Goal: Complete application form

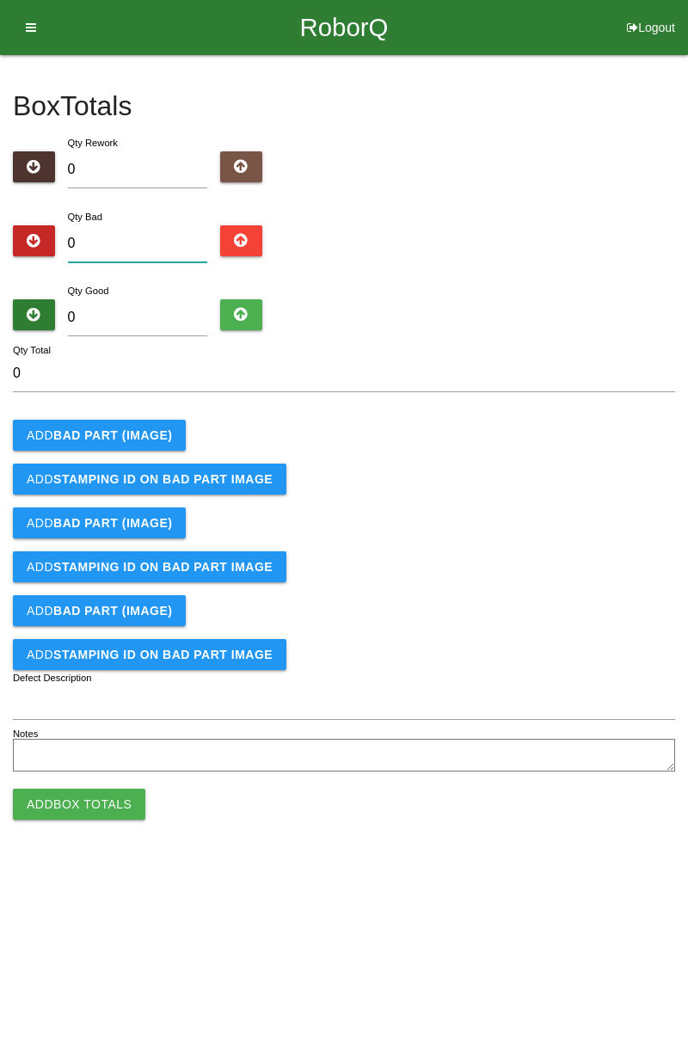
click at [139, 250] on input "0" at bounding box center [138, 243] width 140 height 37
type input "1"
type input "12"
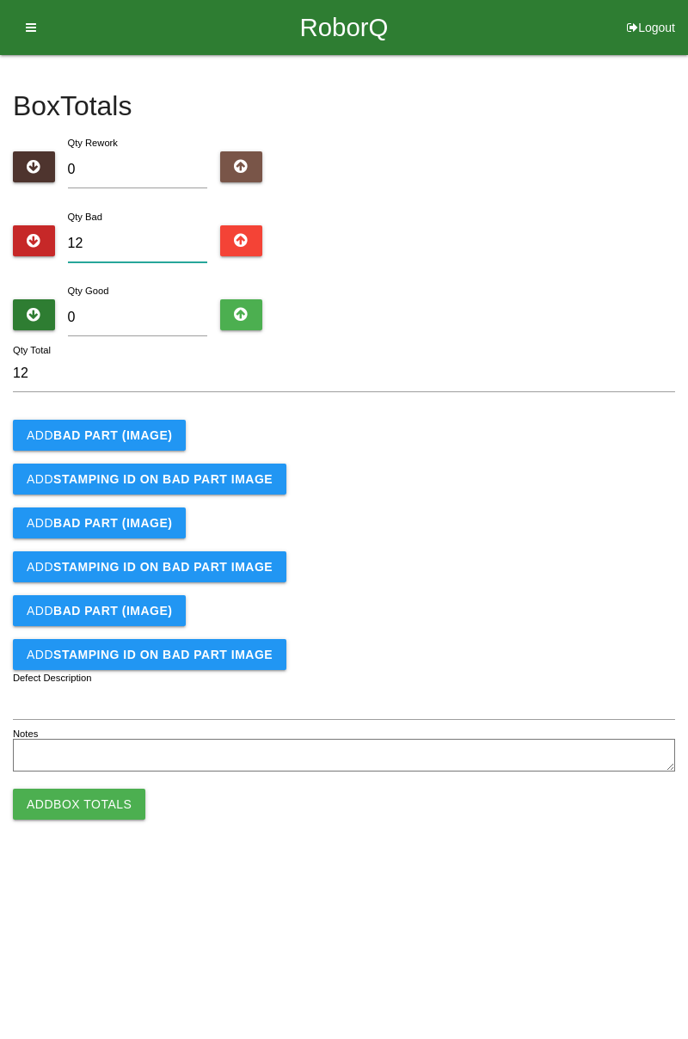
type input "12"
click at [150, 317] on input "0" at bounding box center [138, 317] width 140 height 37
type input "7"
type input "19"
type input "74"
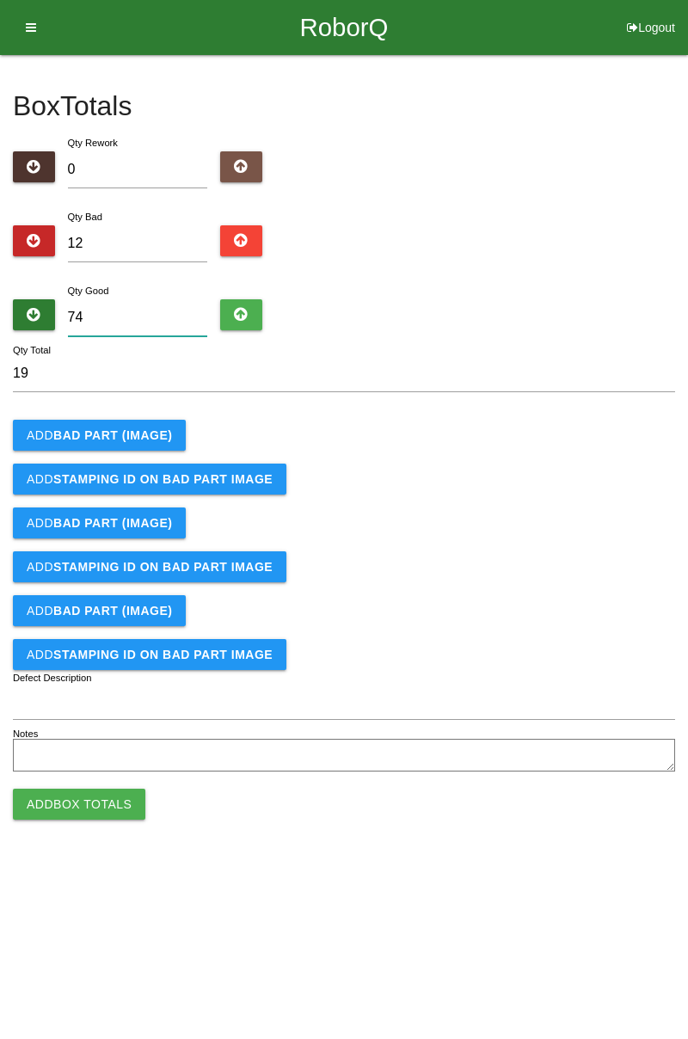
type input "86"
type input "7"
type input "19"
type input "72"
type input "84"
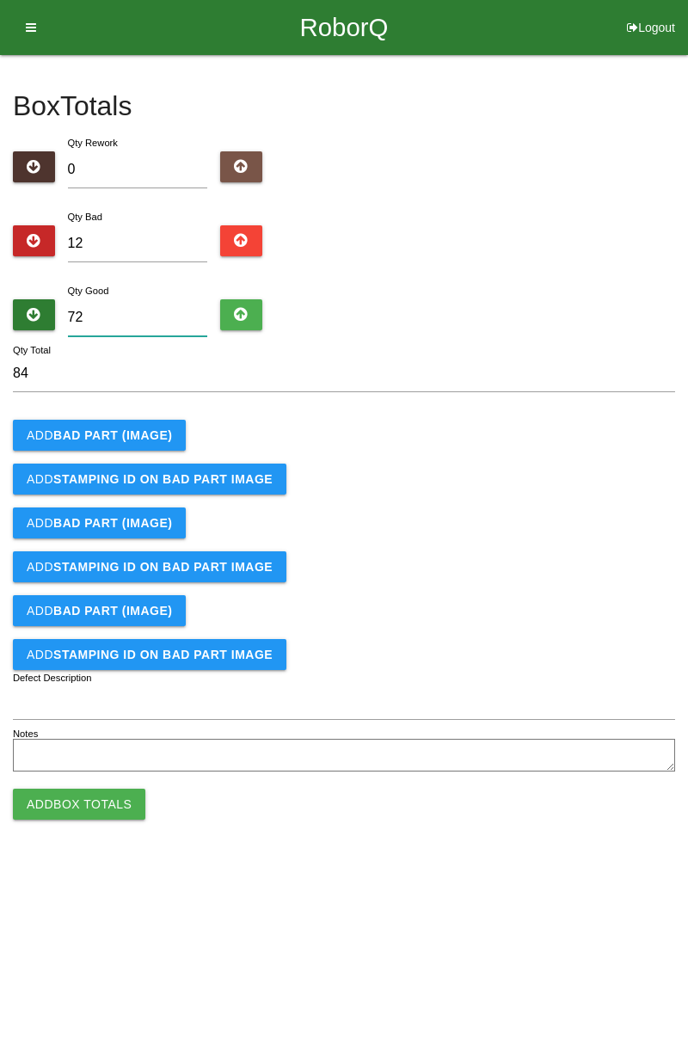
type input "72"
click at [148, 430] on b "BAD PART (IMAGE)" at bounding box center [112, 435] width 119 height 14
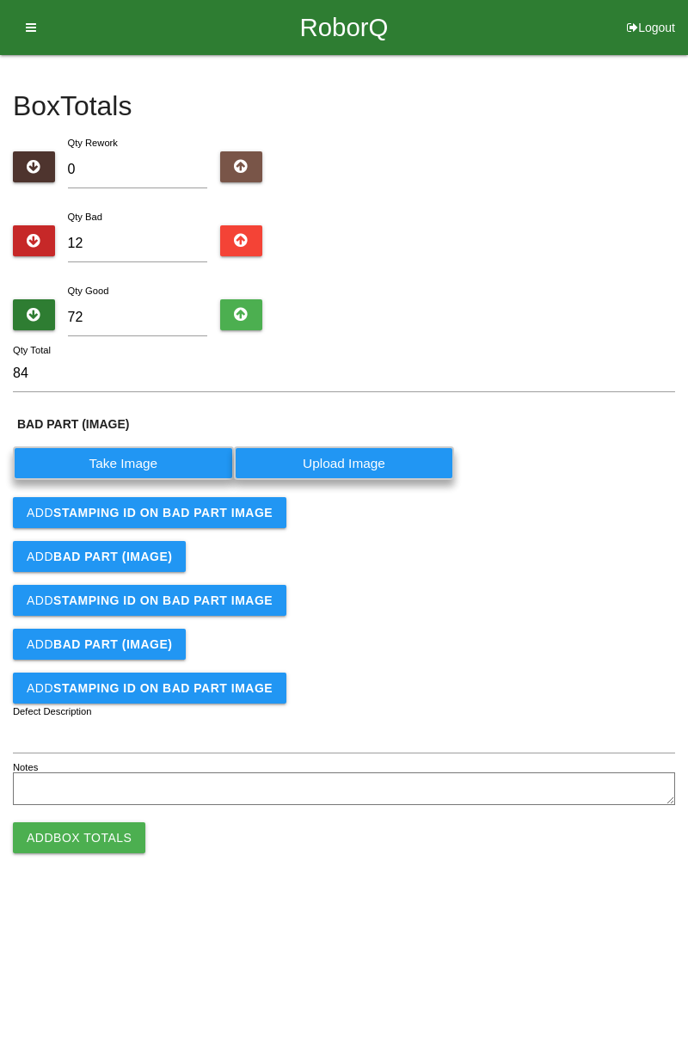
click at [133, 467] on label "Take Image" at bounding box center [123, 463] width 221 height 34
click at [0, 0] on \(IMAGE\) "Take Image" at bounding box center [0, 0] width 0 height 0
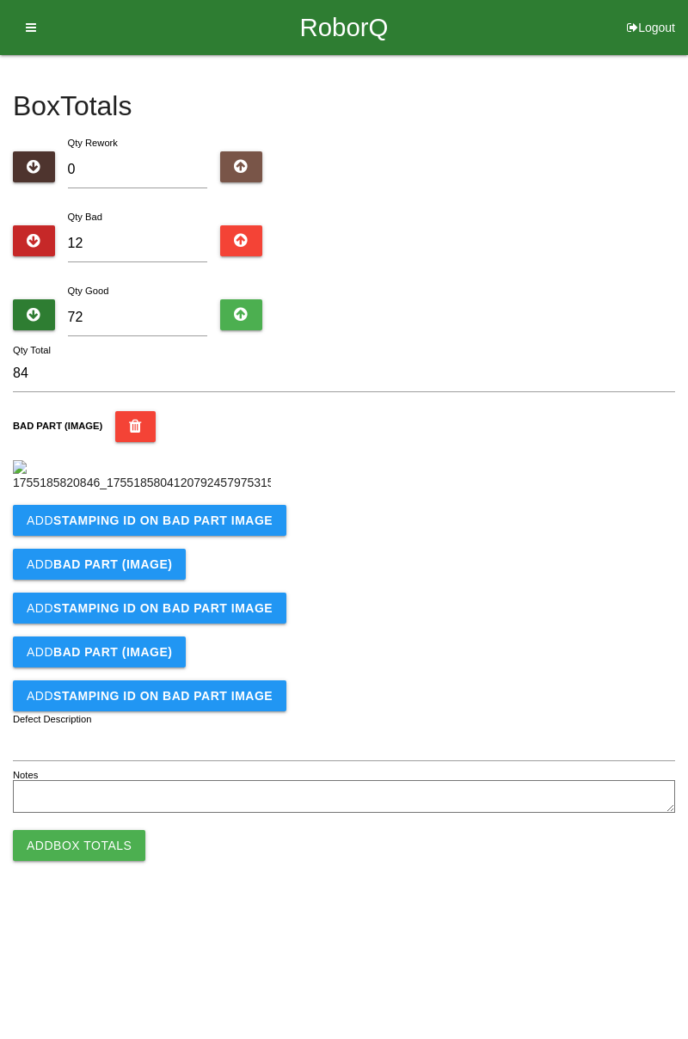
click at [177, 536] on button "Add STAMPING ID on BAD PART Image" at bounding box center [150, 520] width 274 height 31
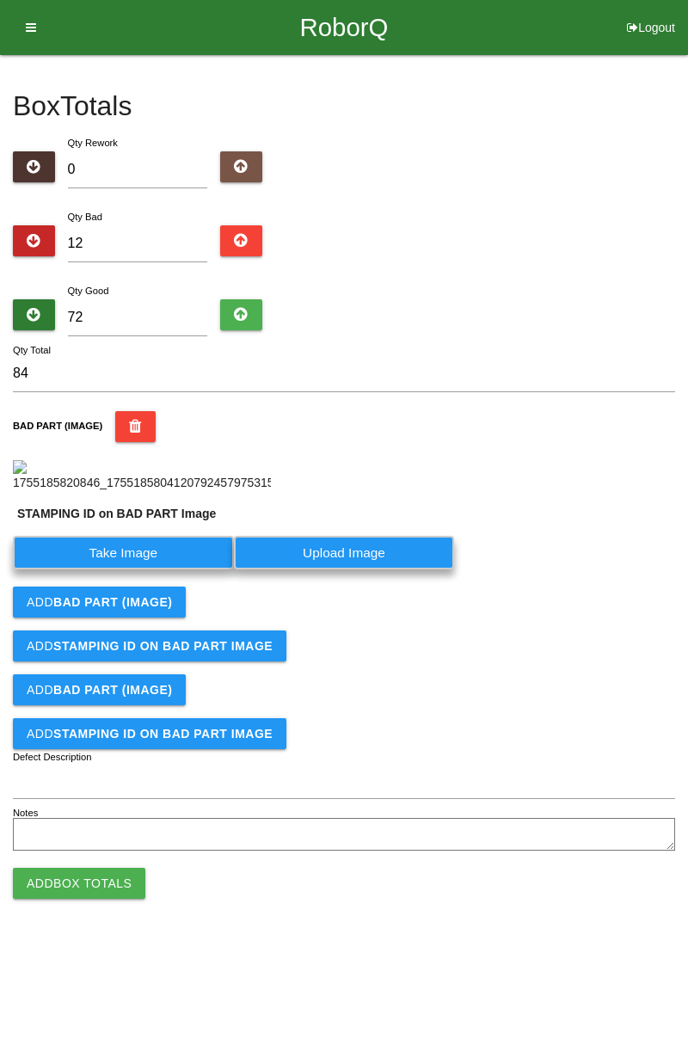
click at [138, 569] on label "Take Image" at bounding box center [123, 553] width 221 height 34
click at [0, 0] on PART "Take Image" at bounding box center [0, 0] width 0 height 0
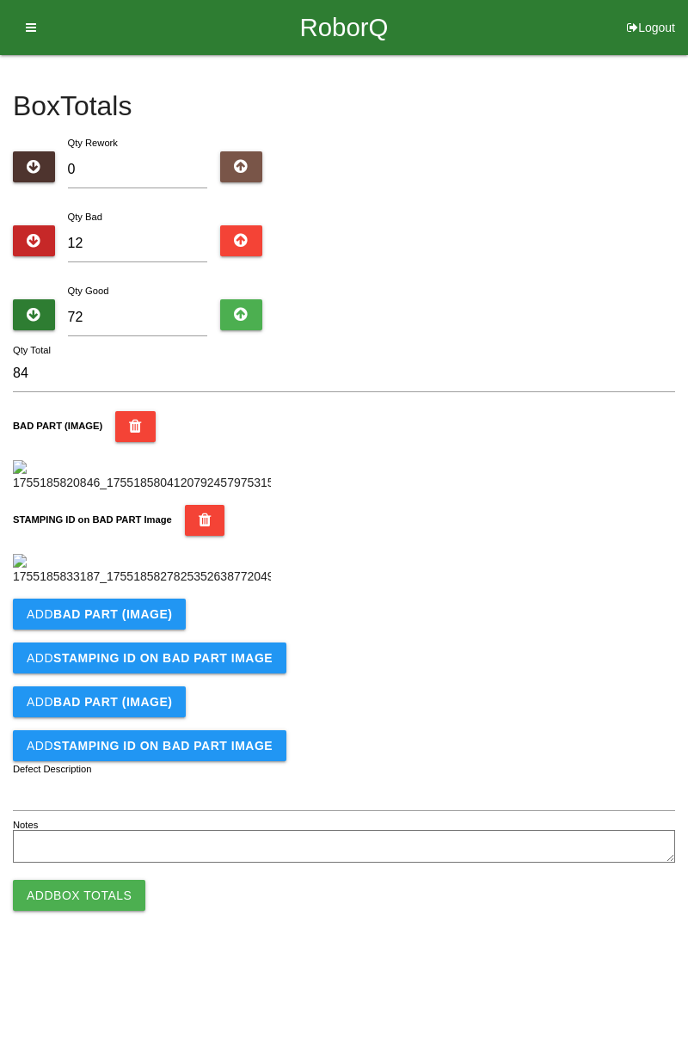
scroll to position [379, 0]
click at [139, 621] on b "BAD PART (IMAGE)" at bounding box center [112, 614] width 119 height 14
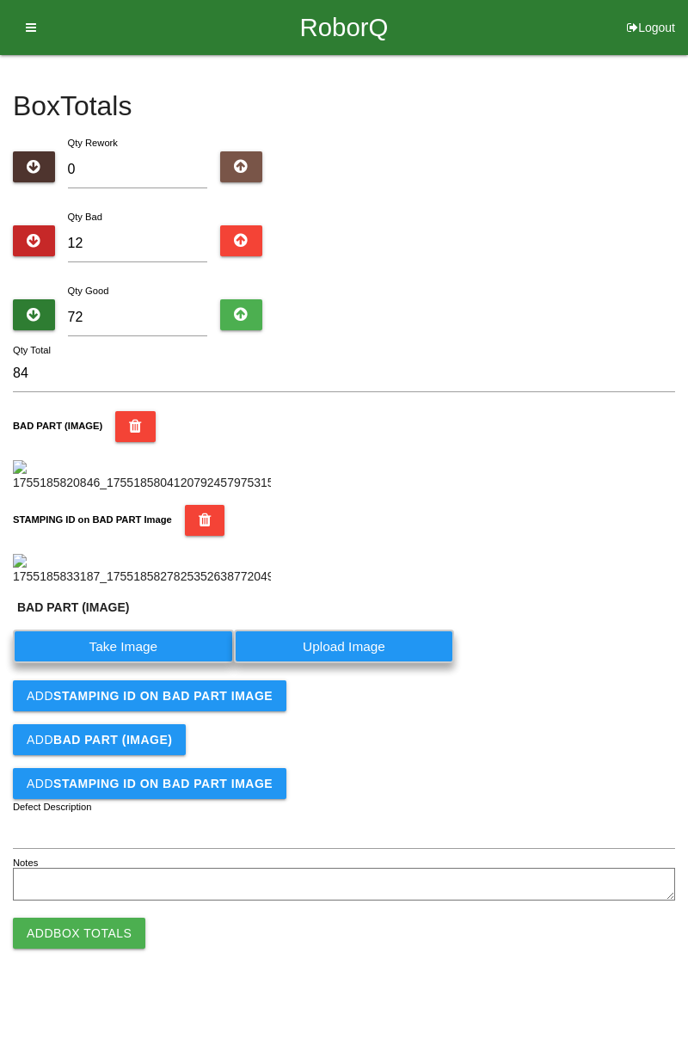
click at [151, 663] on label "Take Image" at bounding box center [123, 647] width 221 height 34
click at [0, 0] on \(IMAGE\) "Take Image" at bounding box center [0, 0] width 0 height 0
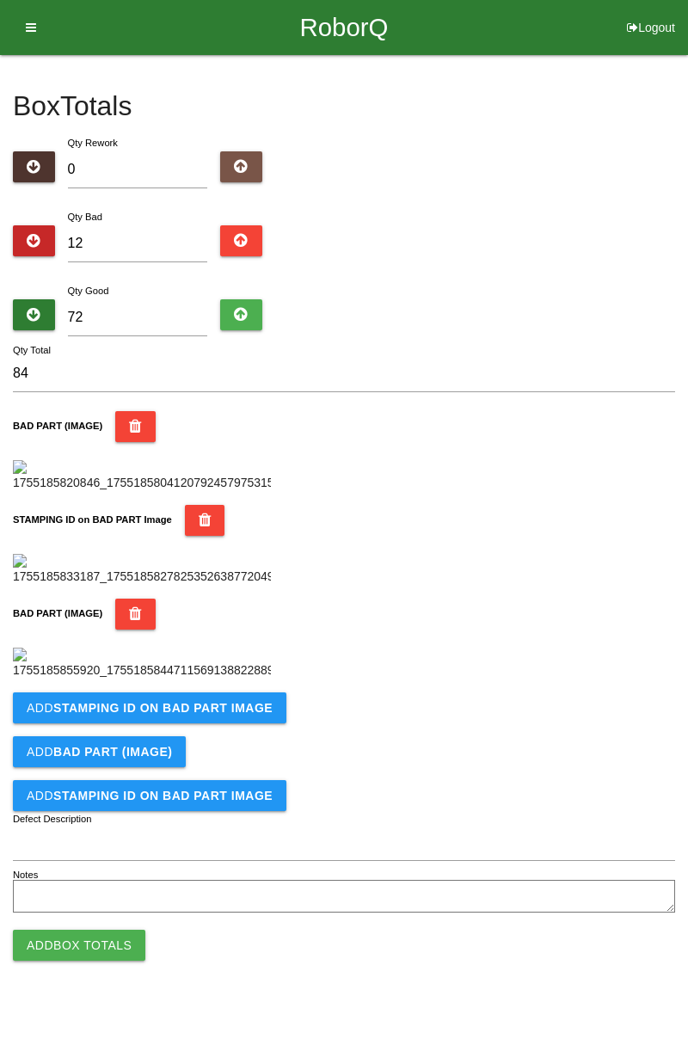
scroll to position [661, 0]
click at [211, 715] on b "STAMPING ID on BAD PART Image" at bounding box center [162, 708] width 219 height 14
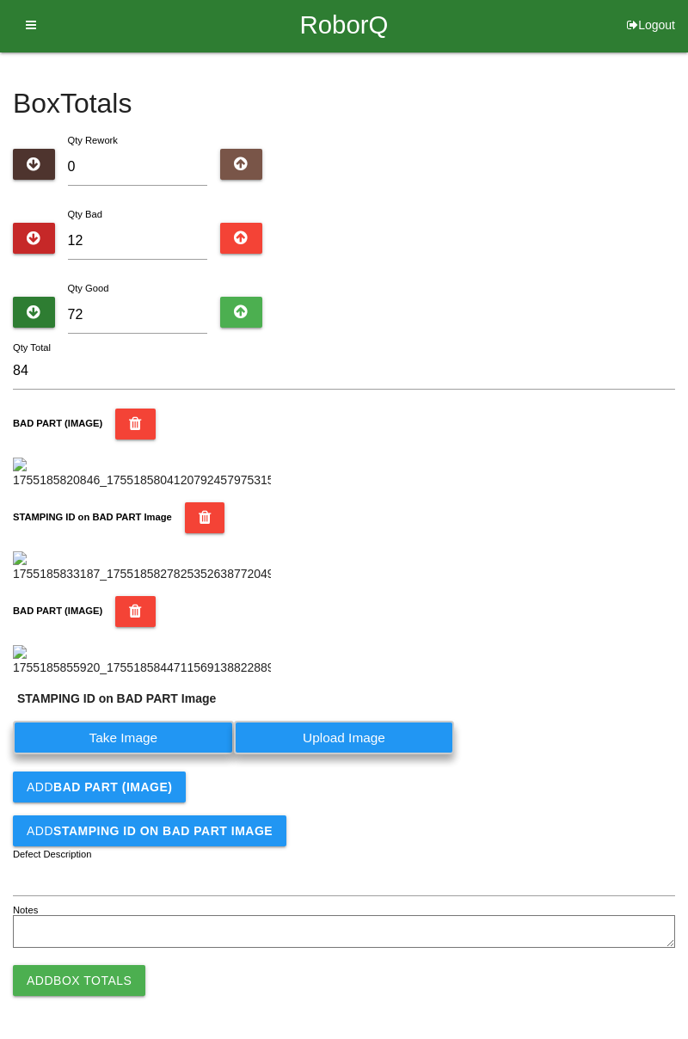
click at [137, 754] on label "Take Image" at bounding box center [123, 738] width 221 height 34
click at [0, 0] on PART "Take Image" at bounding box center [0, 0] width 0 height 0
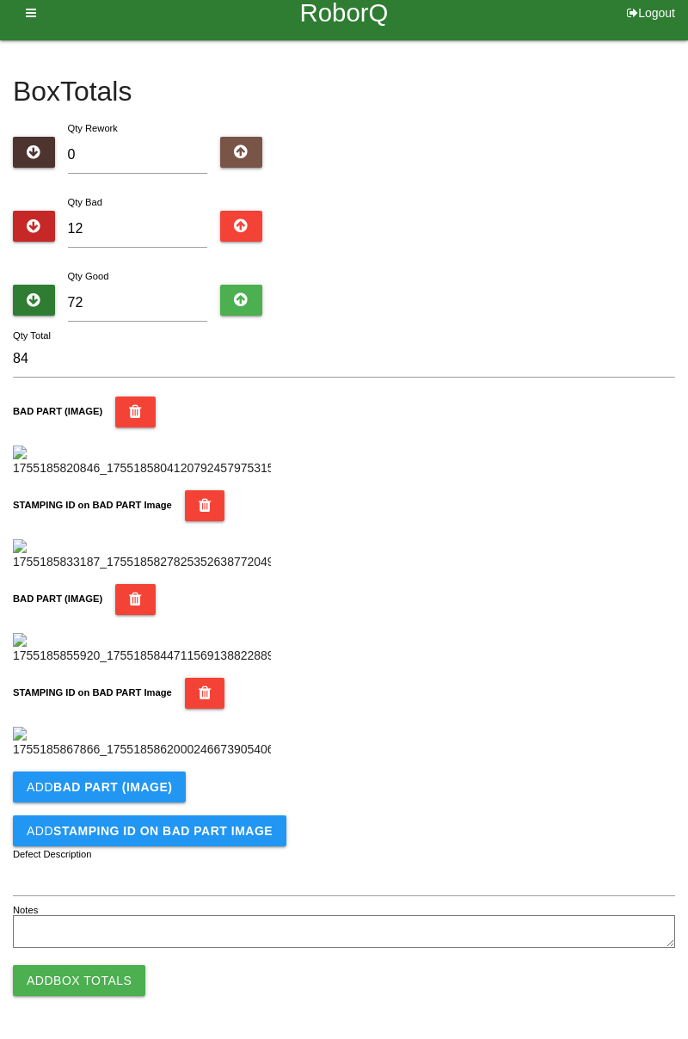
scroll to position [943, 0]
click at [163, 785] on b "BAD PART (IMAGE)" at bounding box center [112, 787] width 119 height 14
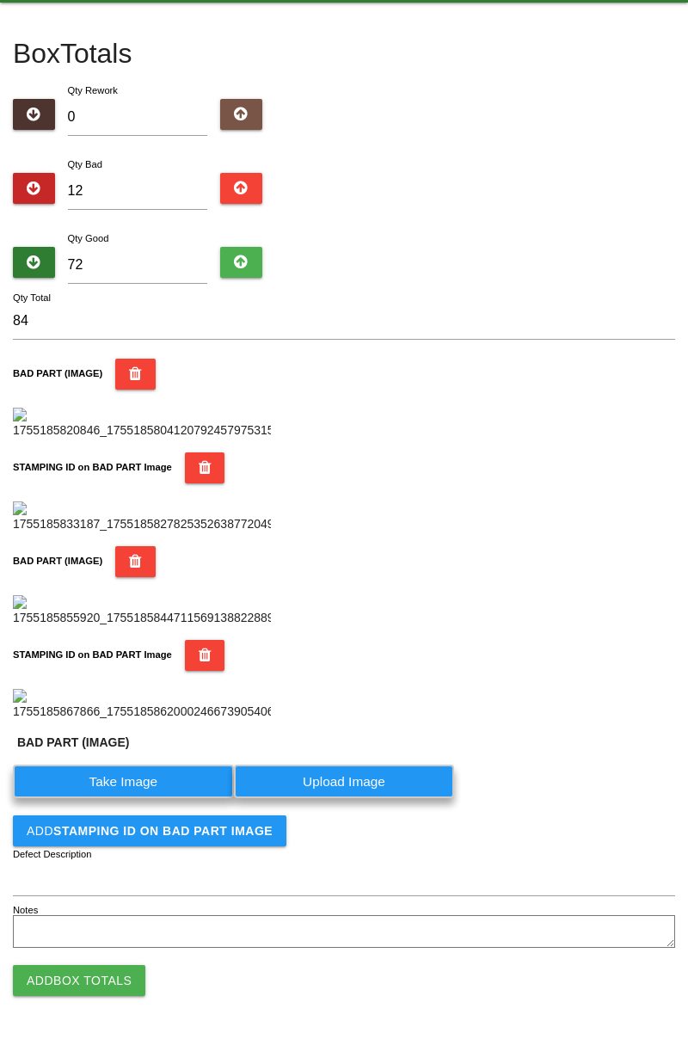
click at [145, 798] on label "Take Image" at bounding box center [123, 782] width 221 height 34
click at [0, 0] on \(IMAGE\) "Take Image" at bounding box center [0, 0] width 0 height 0
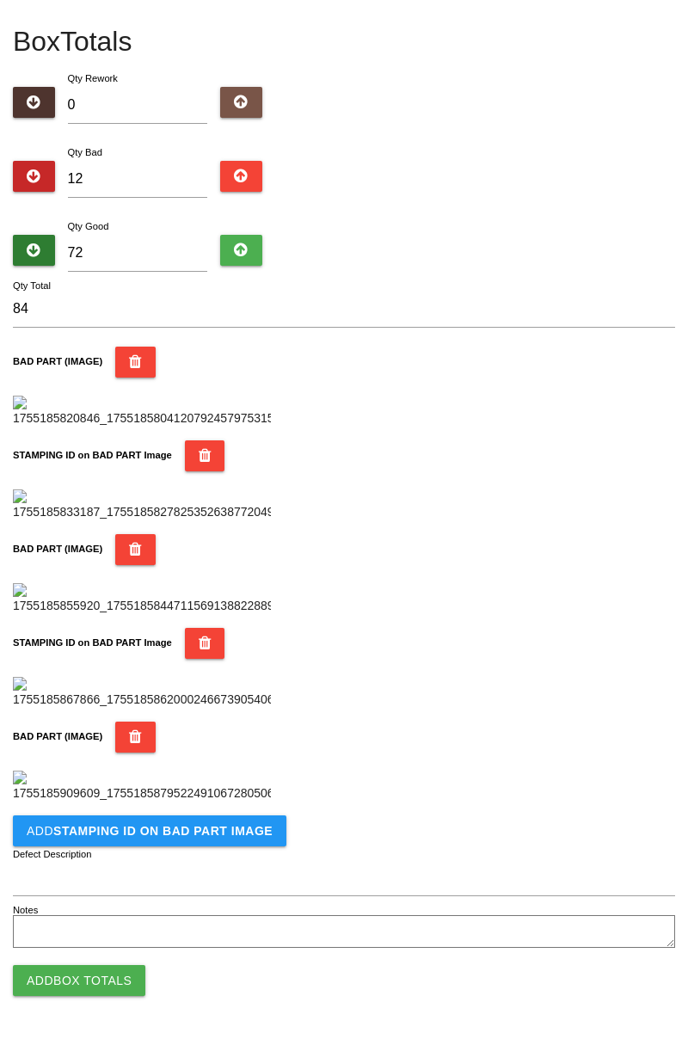
scroll to position [1225, 0]
click at [153, 837] on b "STAMPING ID on BAD PART Image" at bounding box center [162, 831] width 219 height 14
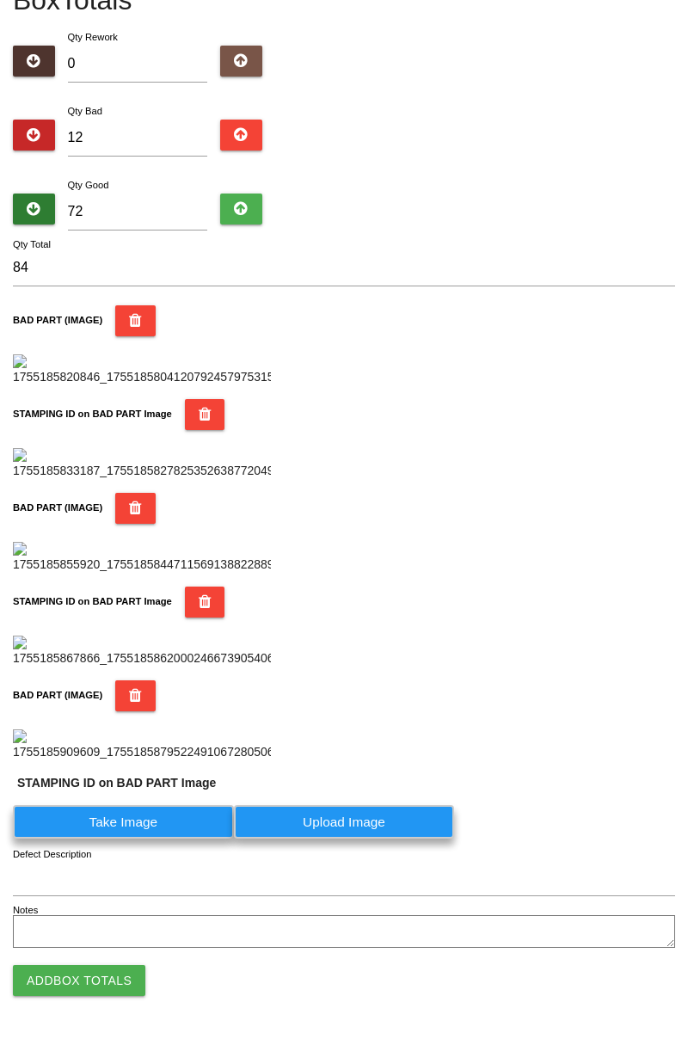
click at [139, 839] on label "Take Image" at bounding box center [123, 822] width 221 height 34
click at [0, 0] on PART "Take Image" at bounding box center [0, 0] width 0 height 0
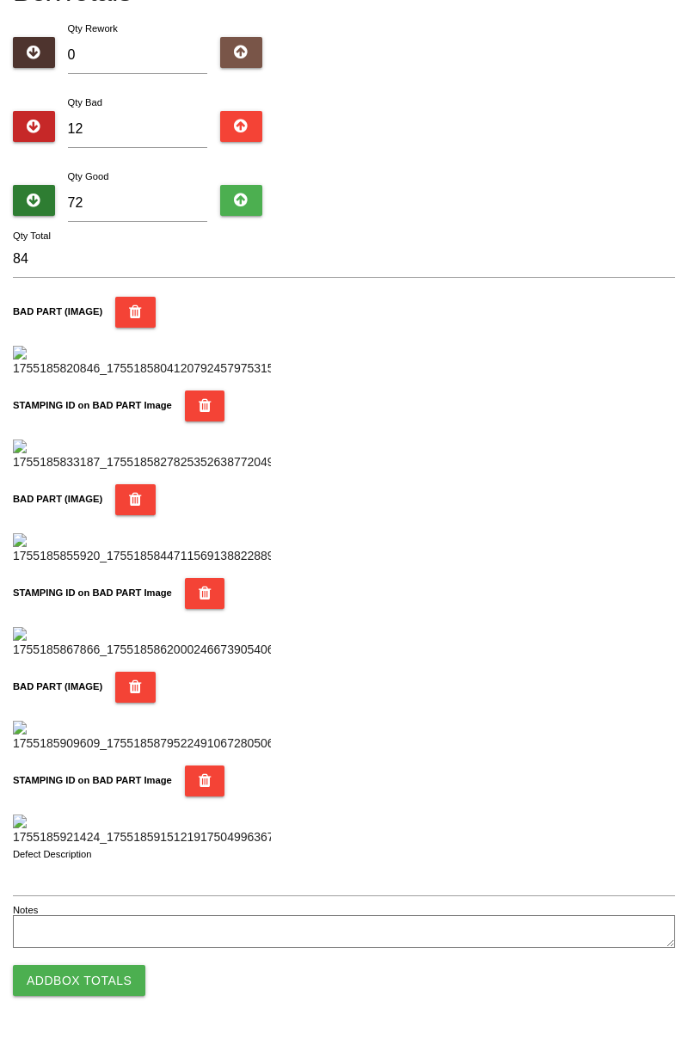
scroll to position [1507, 0]
click at [110, 989] on button "Add Box Totals" at bounding box center [79, 980] width 132 height 31
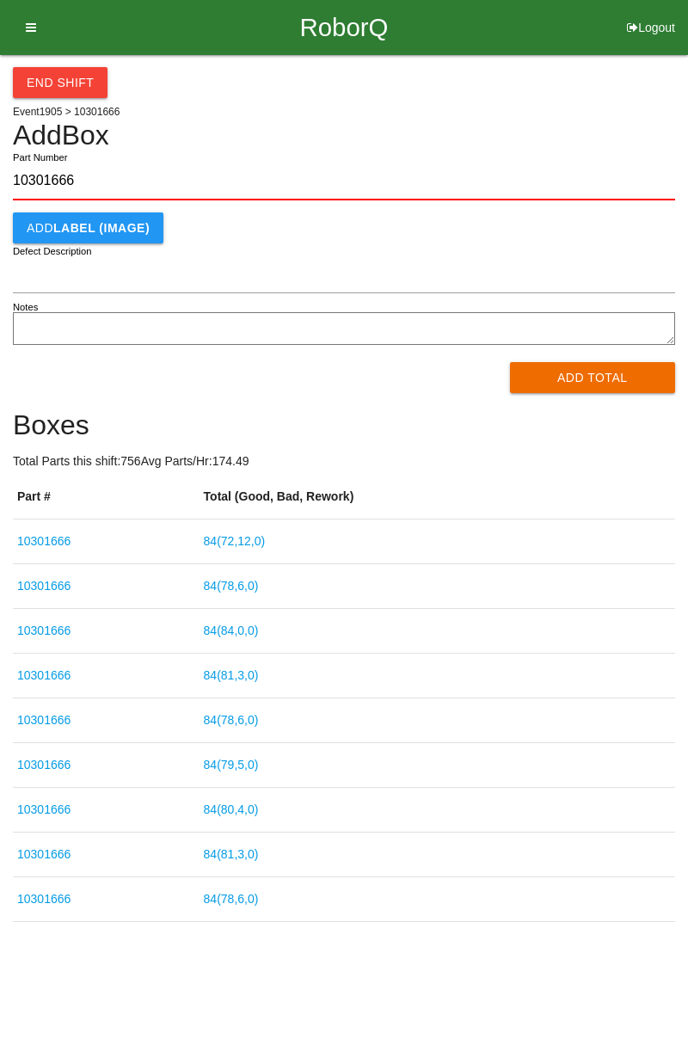
type input "10301666"
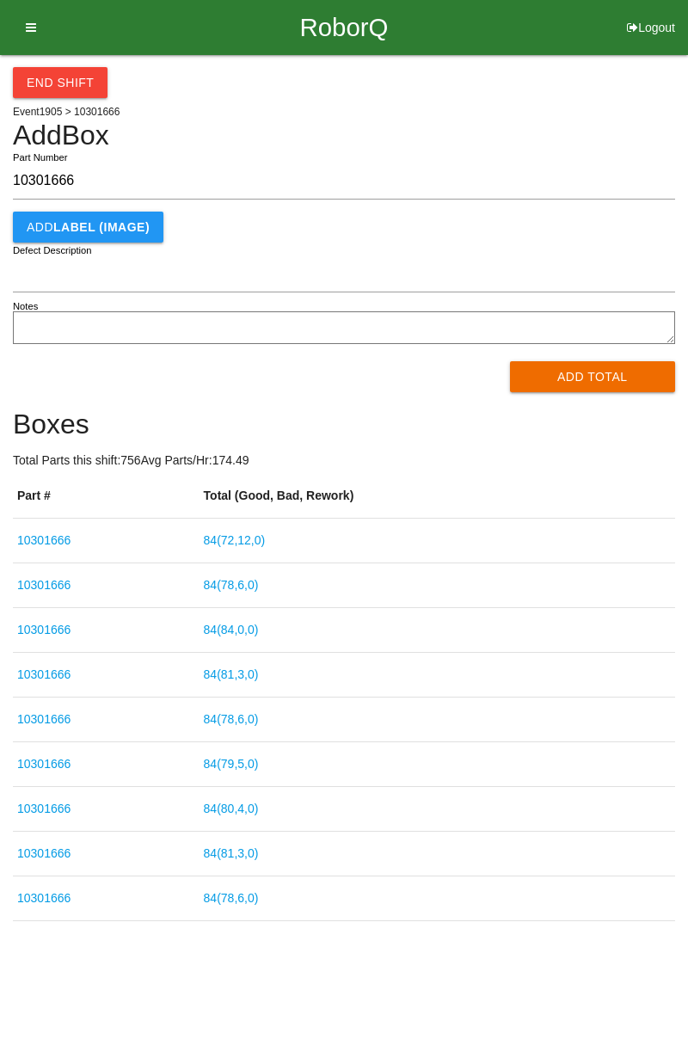
click at [670, 93] on div "End Shift" at bounding box center [344, 76] width 662 height 43
click at [662, 555] on td "84 ( 72 , 12 , 0 )" at bounding box center [438, 541] width 476 height 45
click at [633, 529] on td "84 ( 72 , 12 , 0 )" at bounding box center [438, 541] width 476 height 45
click at [625, 521] on td "84 ( 72 , 12 , 0 )" at bounding box center [438, 541] width 476 height 45
click at [639, 497] on th "Total (Good, Bad, Rework)" at bounding box center [438, 496] width 476 height 45
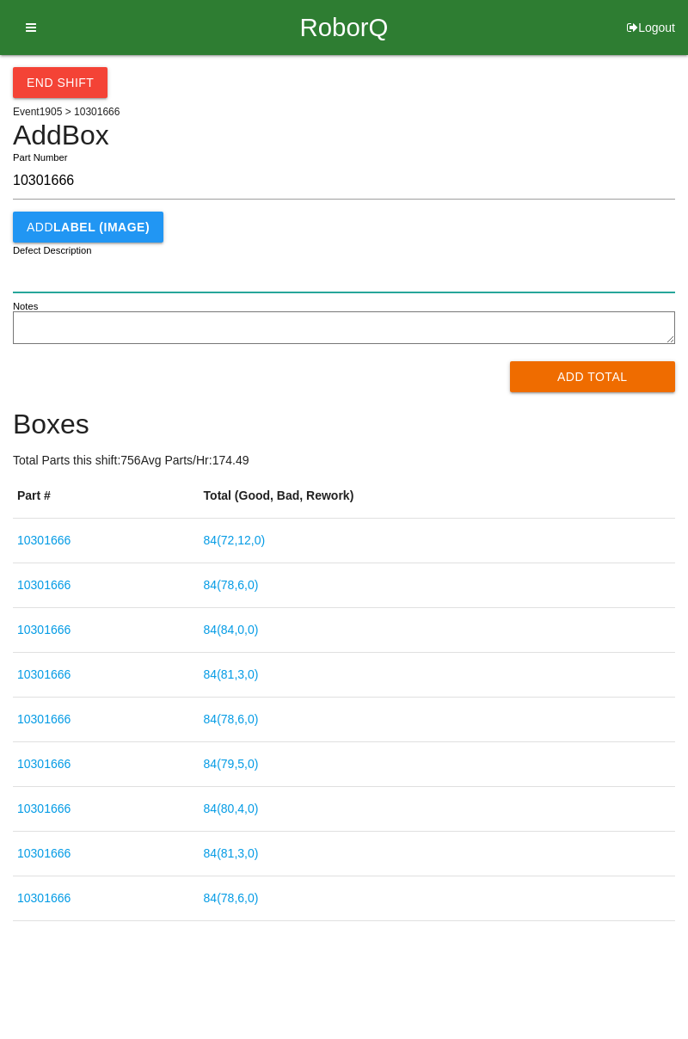
click at [669, 279] on input "Defect Description" at bounding box center [344, 273] width 662 height 37
